Goal: Task Accomplishment & Management: Use online tool/utility

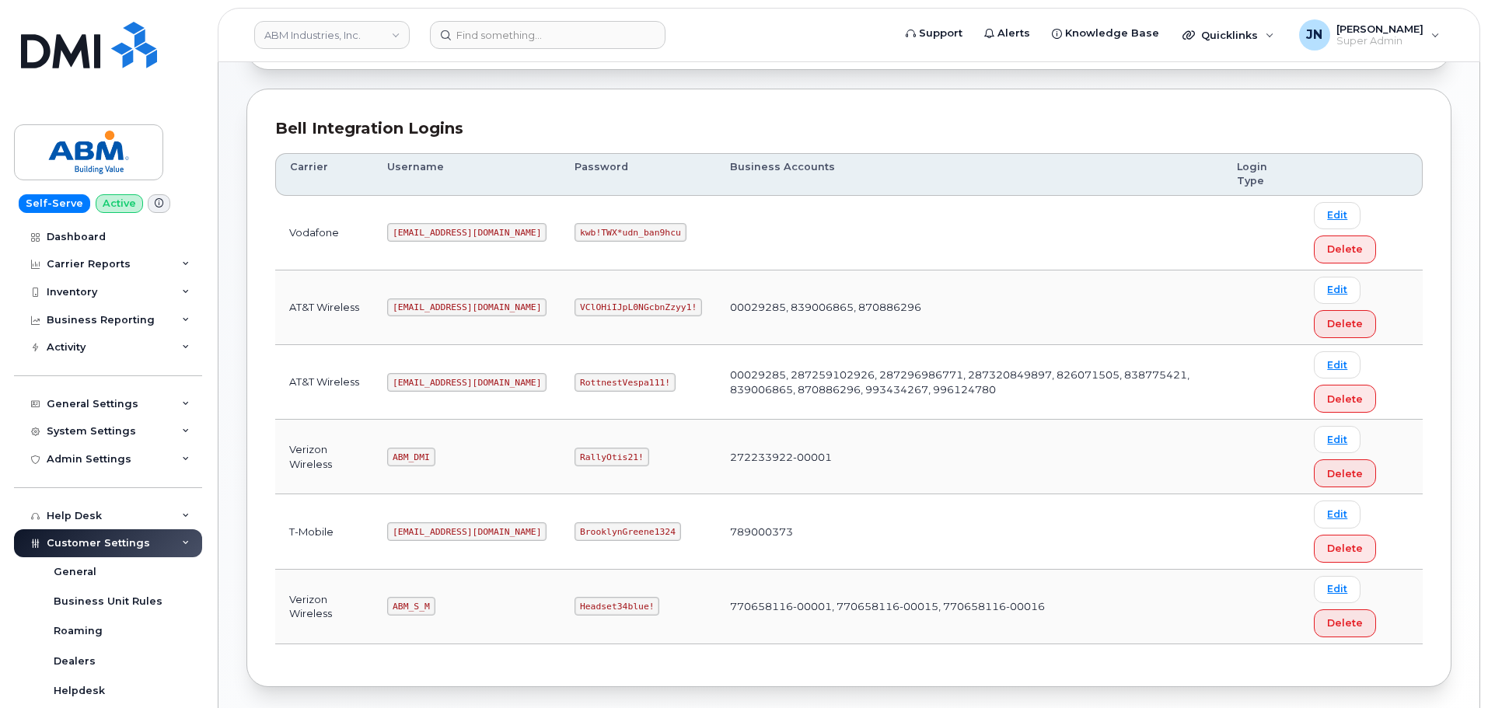
scroll to position [208, 0]
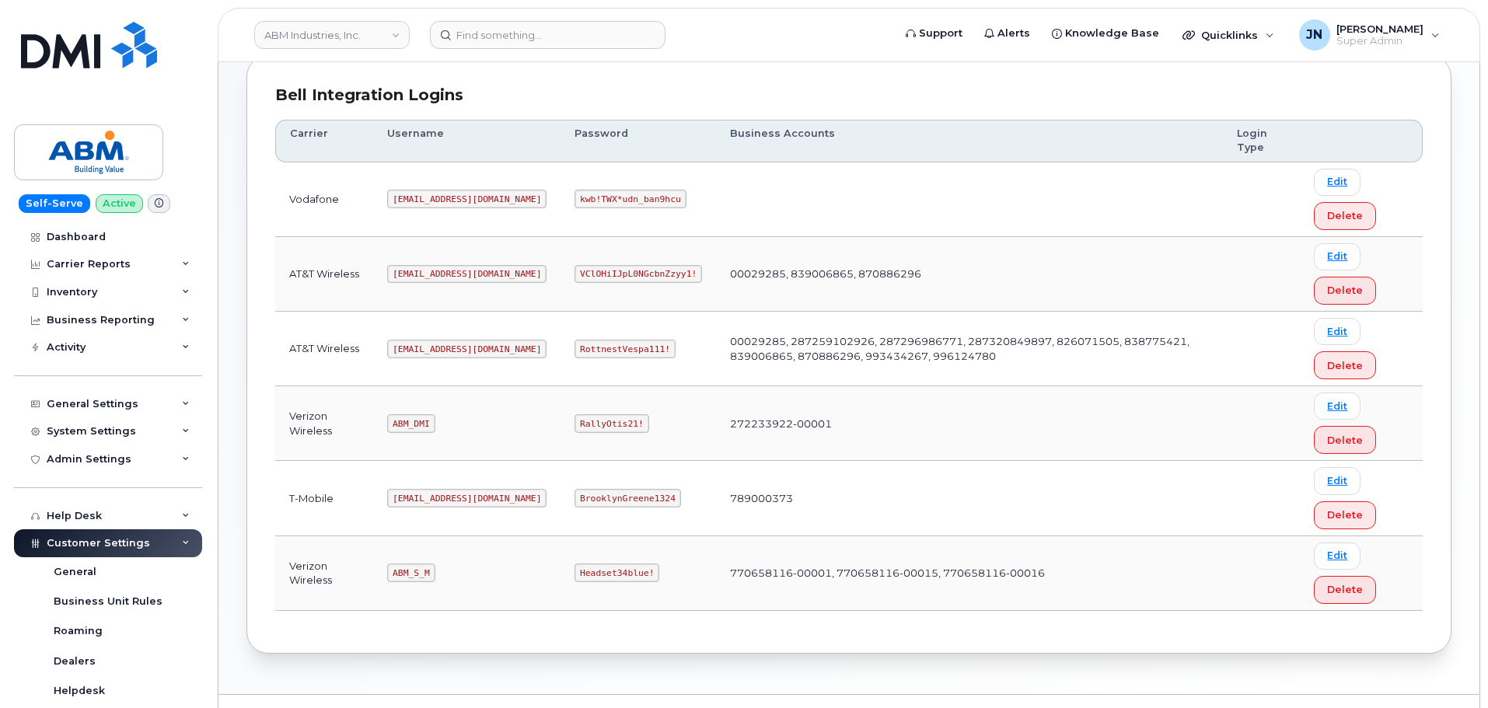
click at [417, 571] on code "ABM_S_M" at bounding box center [410, 573] width 47 height 19
click at [419, 571] on code "ABM_S_M" at bounding box center [410, 573] width 47 height 19
copy code "ABM_S_M"
click at [575, 570] on code "Headset34blue!" at bounding box center [617, 573] width 85 height 19
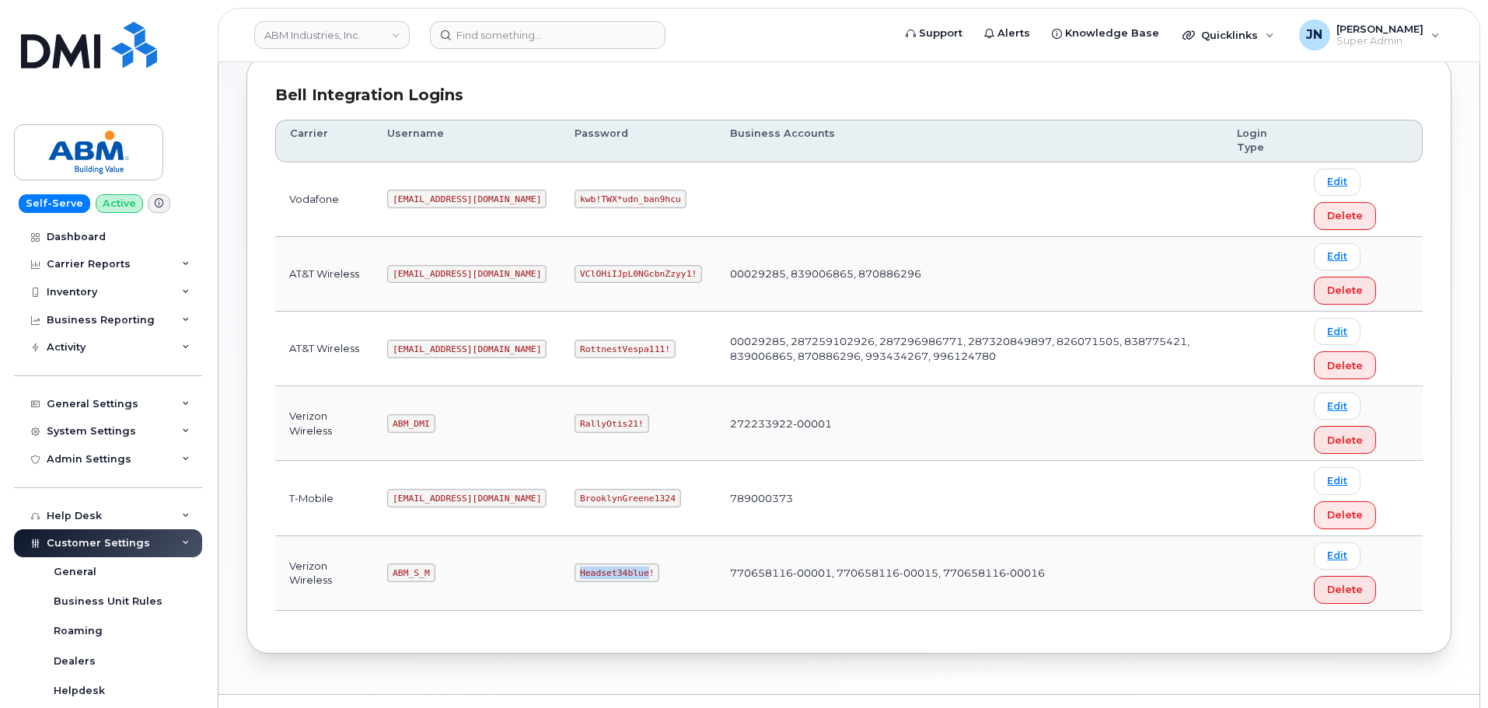
click at [575, 570] on code "Headset34blue!" at bounding box center [617, 573] width 85 height 19
copy code "Headset34blue!"
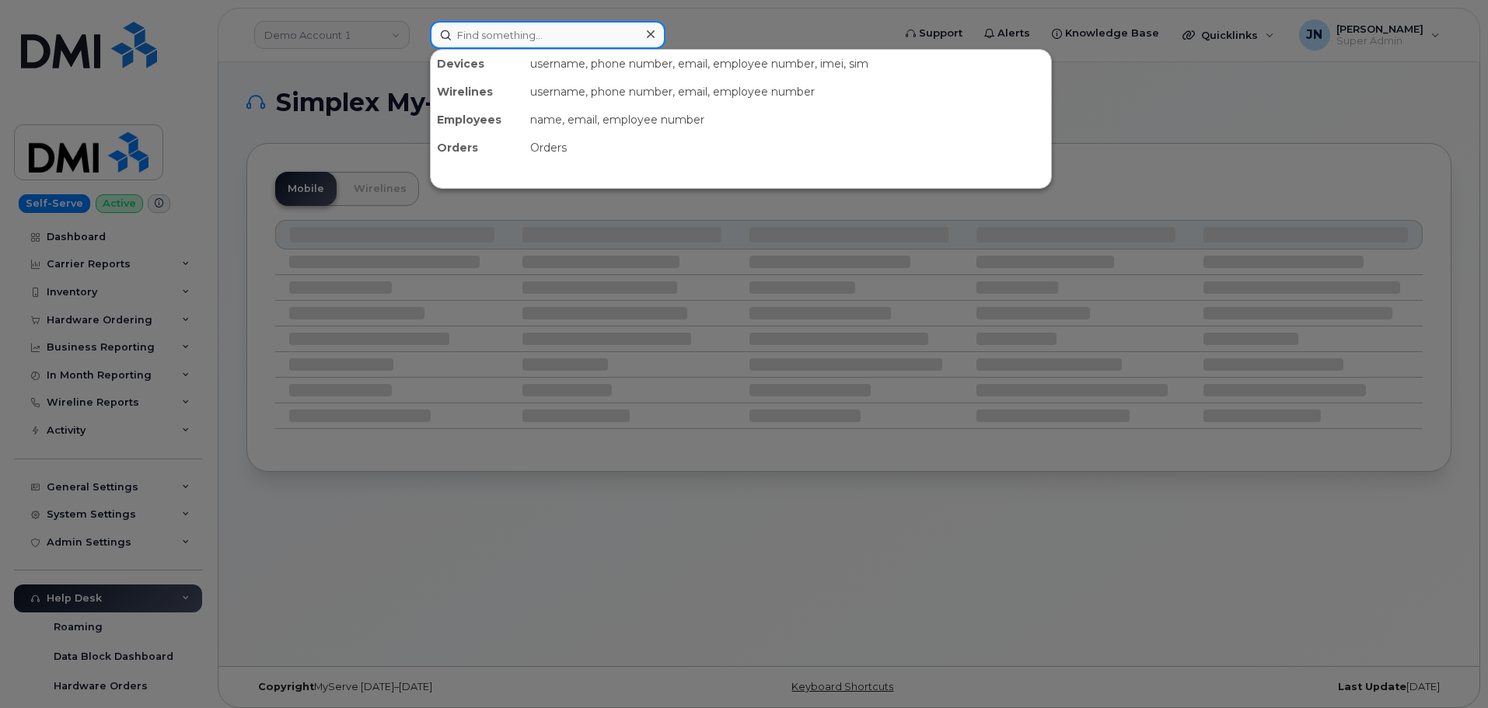
click at [558, 36] on input at bounding box center [548, 35] width 236 height 28
paste input "Jacob.Wilson"
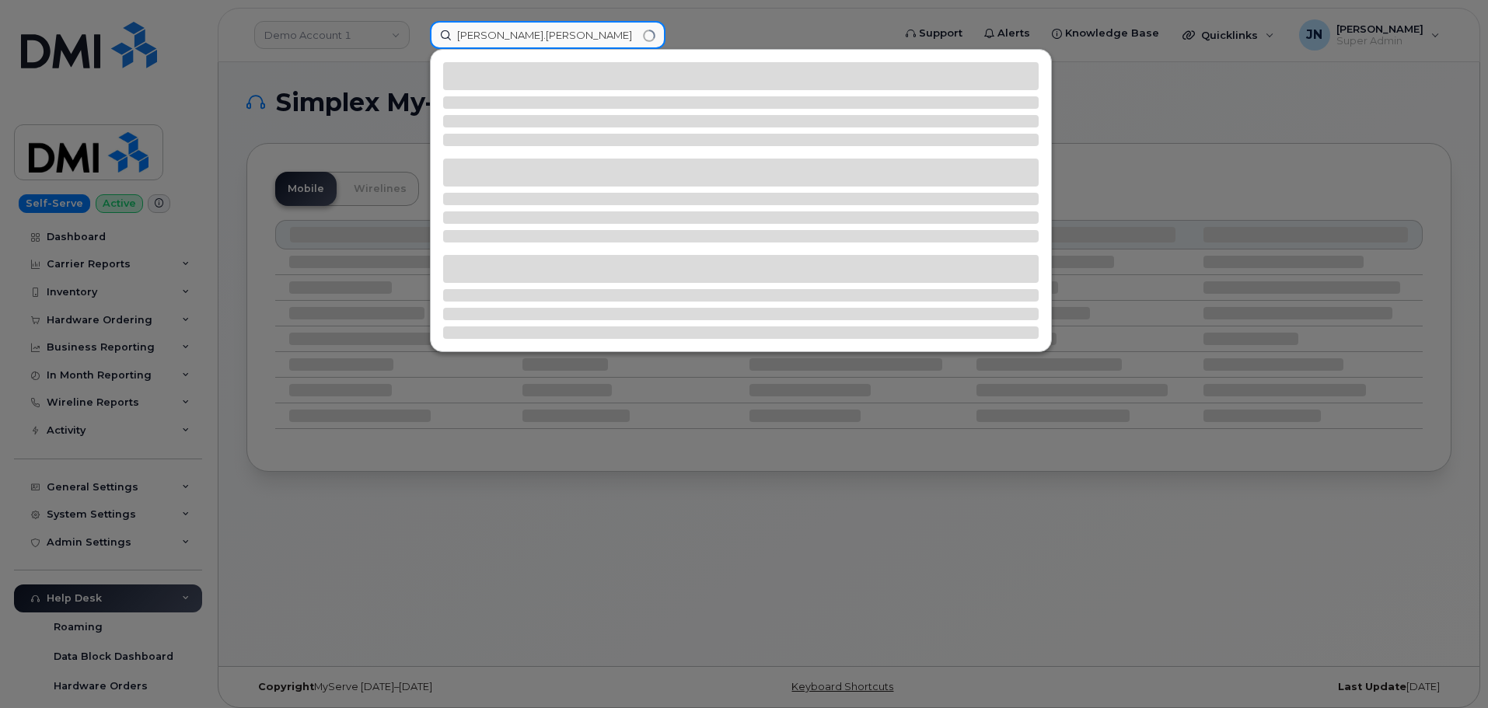
type input "Jacob.Wilson"
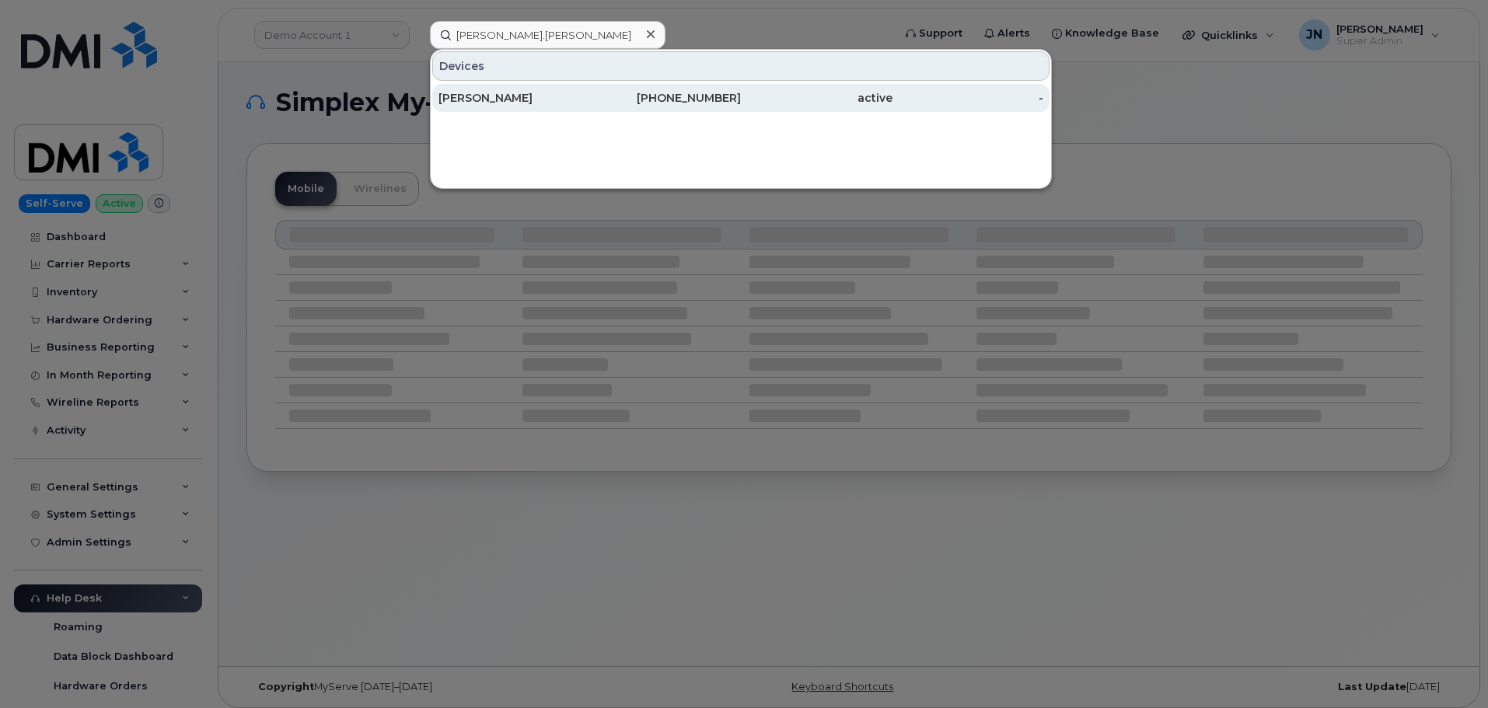
click at [572, 102] on div "[PERSON_NAME]" at bounding box center [515, 98] width 152 height 16
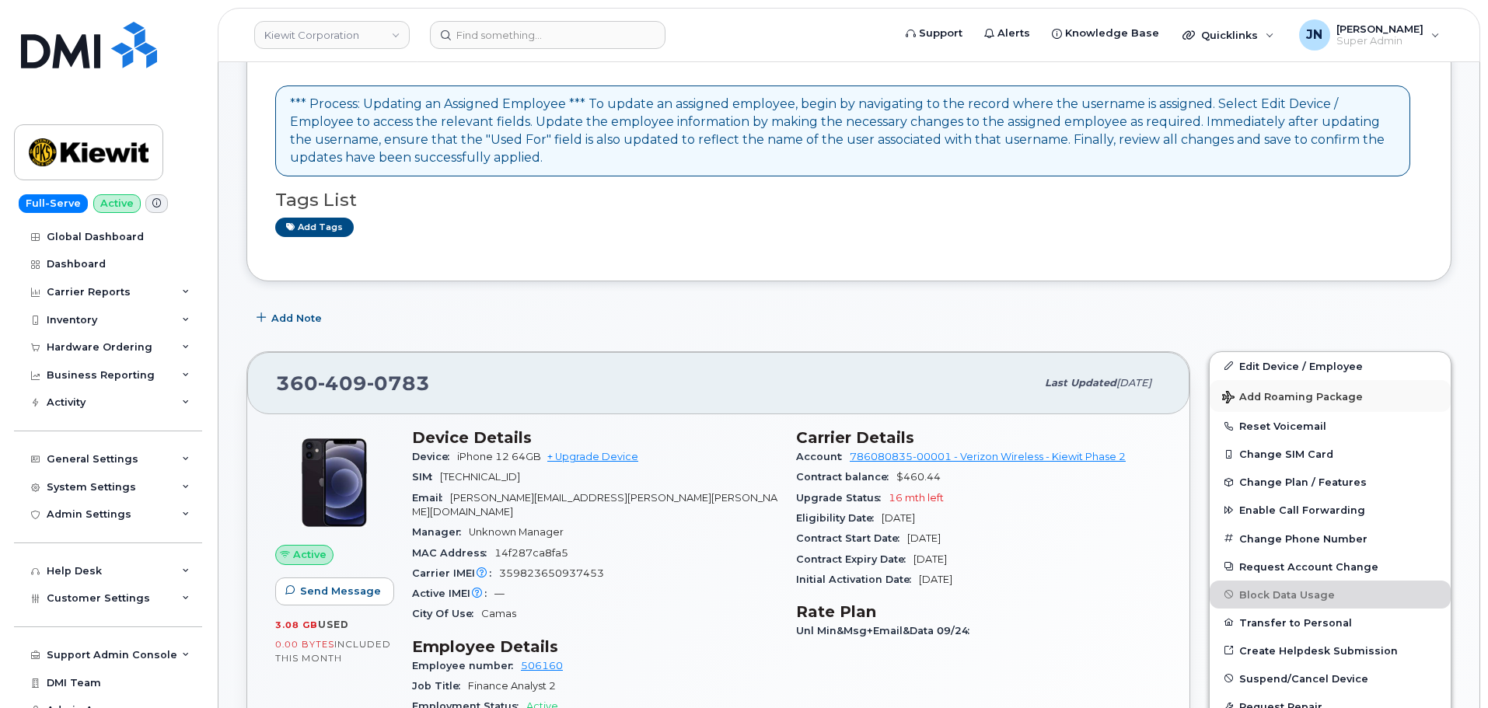
scroll to position [103, 0]
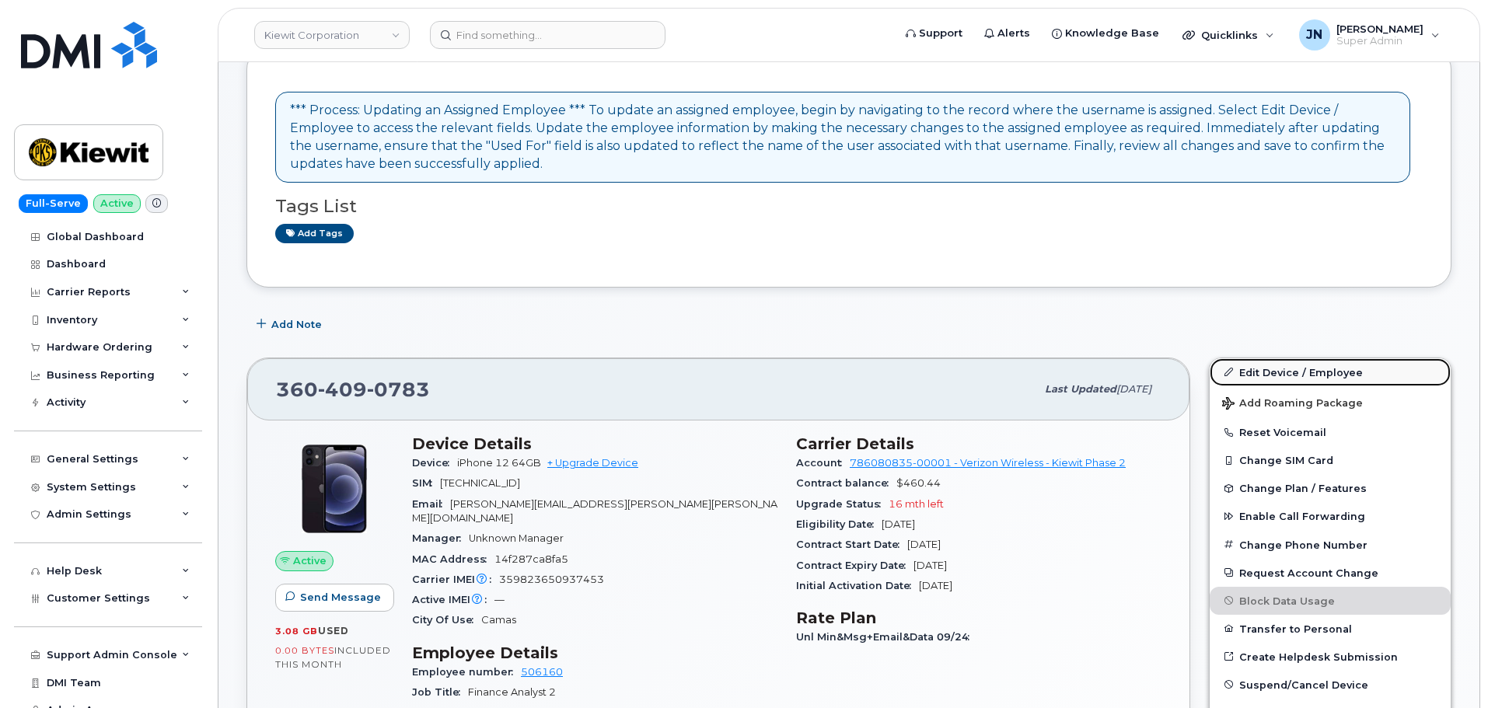
click at [1296, 372] on link "Edit Device / Employee" at bounding box center [1330, 372] width 241 height 28
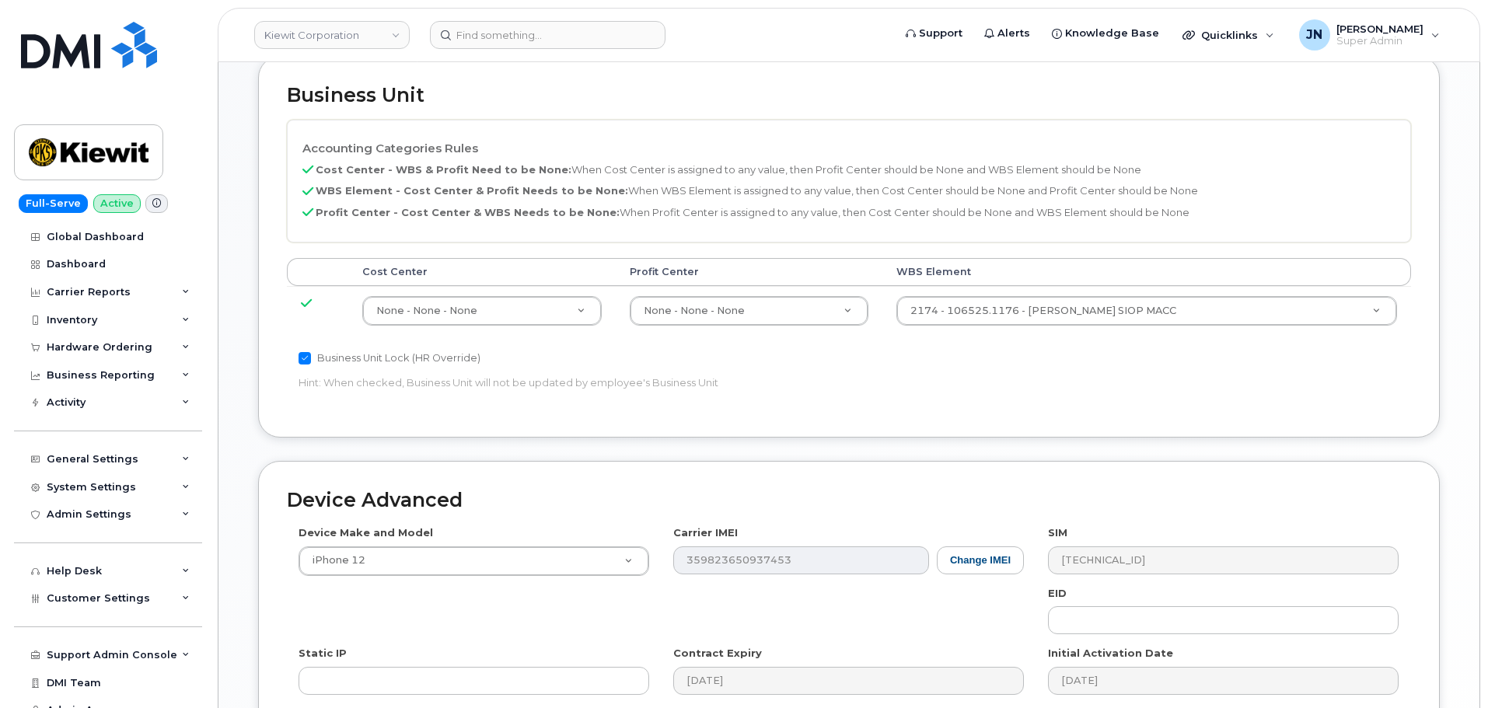
scroll to position [682, 0]
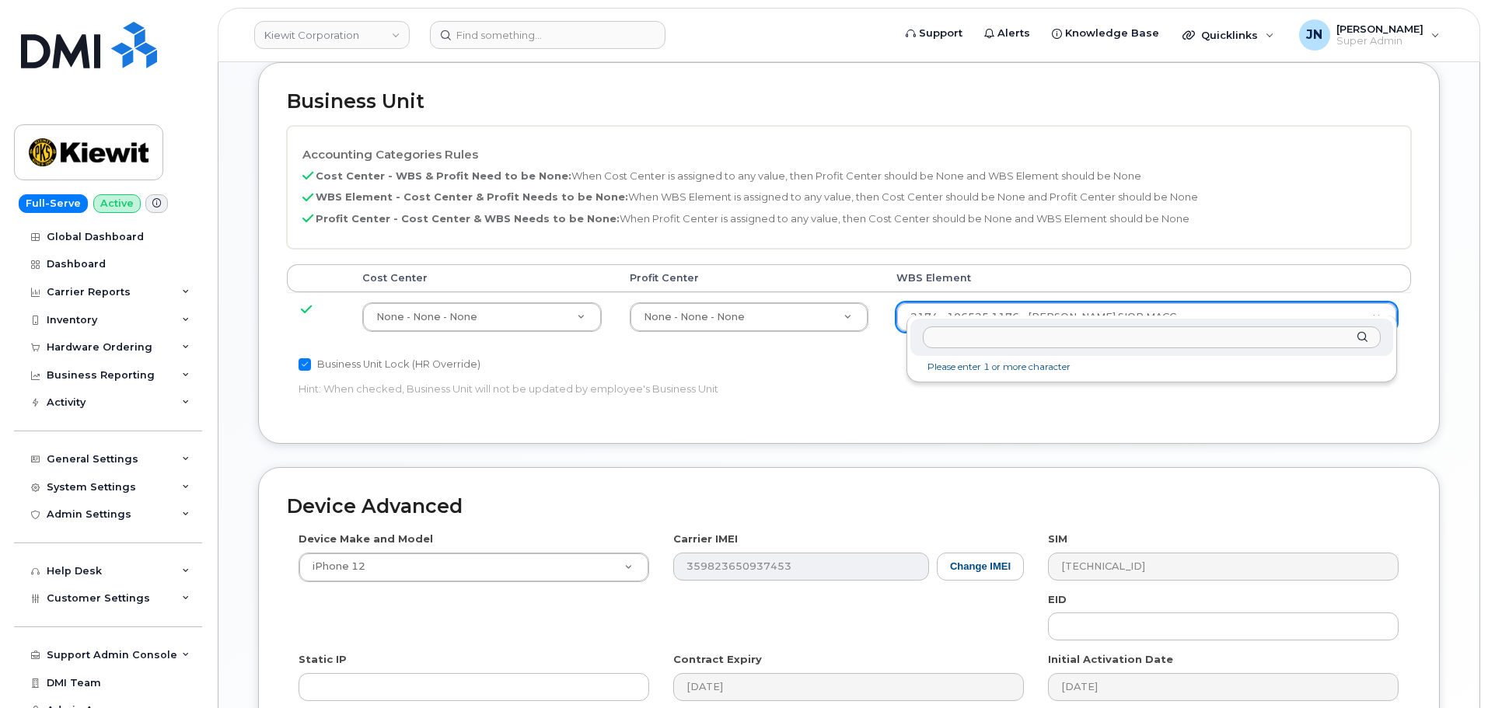
click at [1031, 342] on input "text" at bounding box center [1152, 338] width 458 height 23
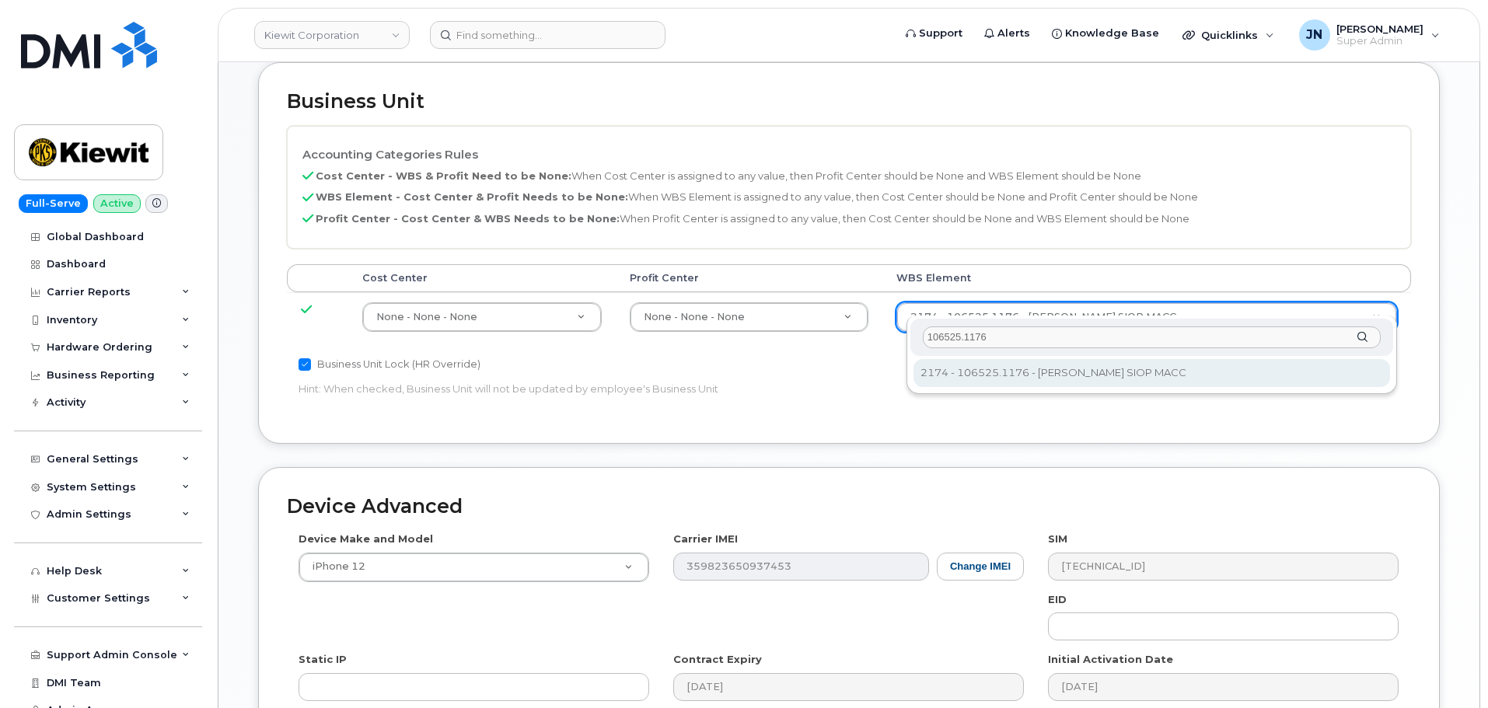
type input "106525.1176"
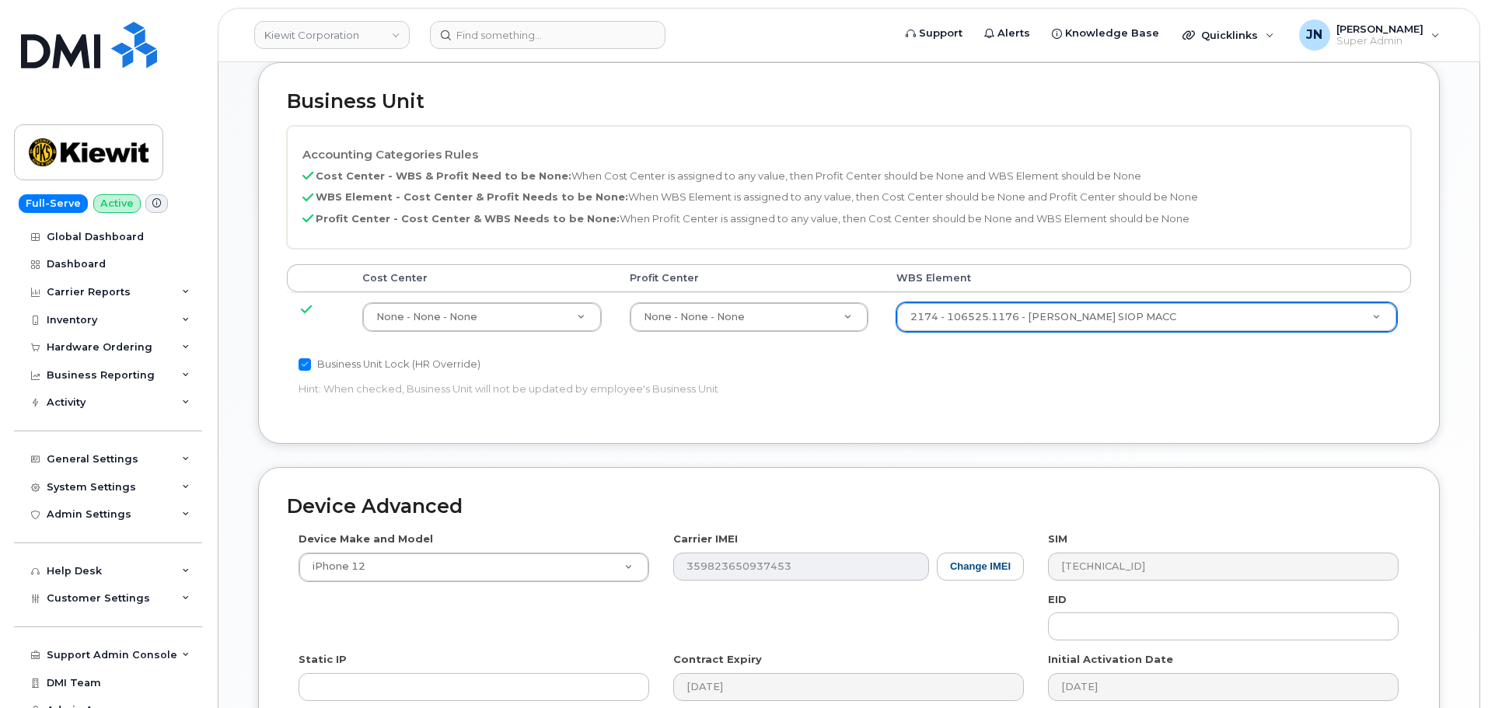
scroll to position [890, 0]
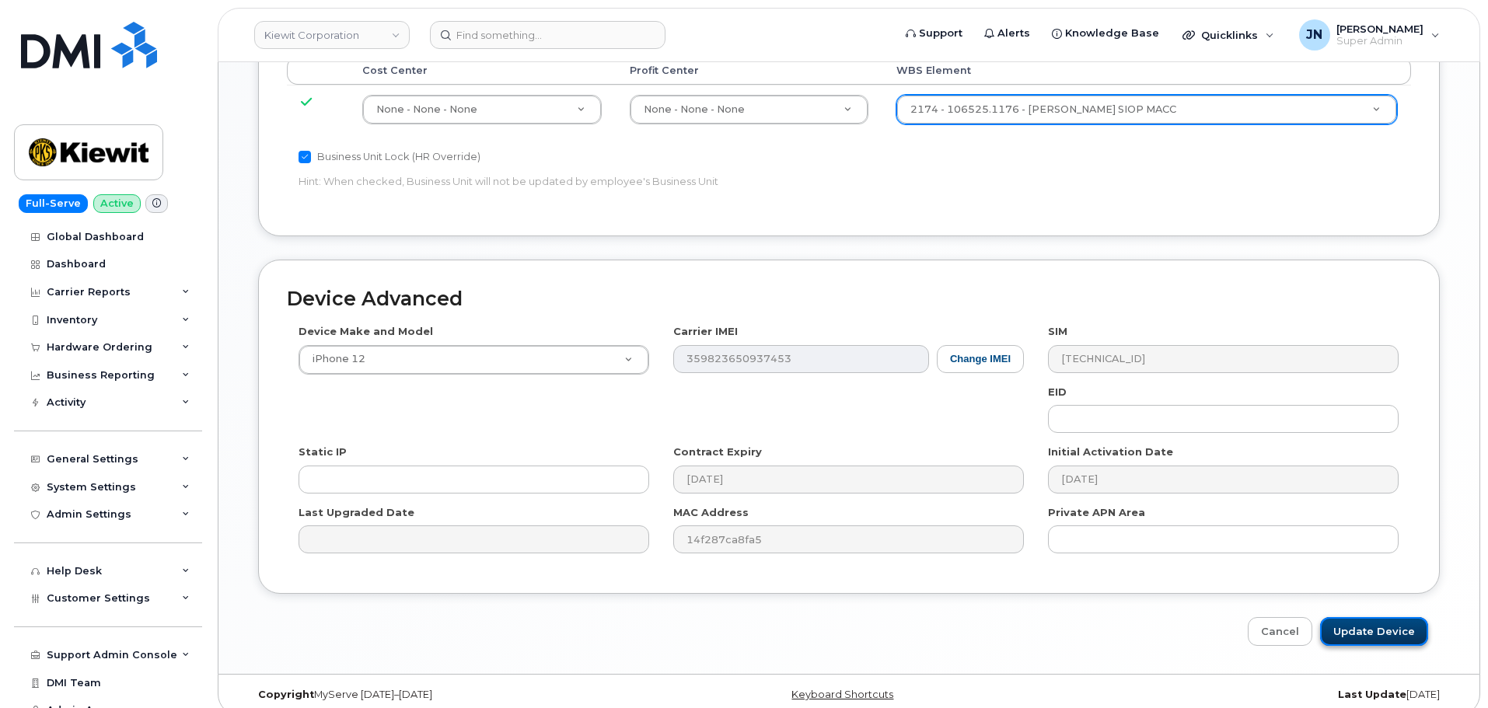
click at [1373, 620] on input "Update Device" at bounding box center [1374, 631] width 108 height 29
type input "Saving..."
